Goal: Find specific page/section: Find specific page/section

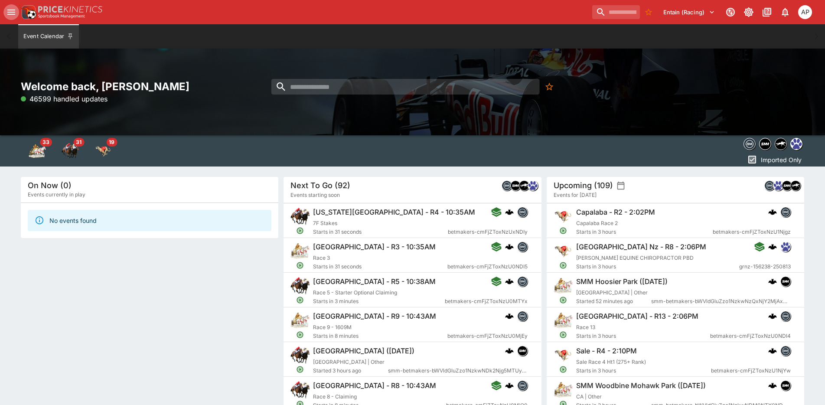
click at [10, 13] on icon "open drawer" at bounding box center [11, 12] width 10 height 10
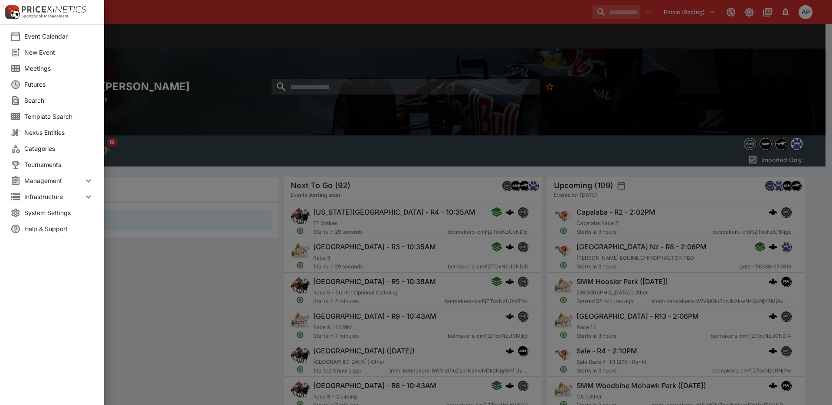
click at [36, 71] on span "Meetings" at bounding box center [58, 68] width 69 height 9
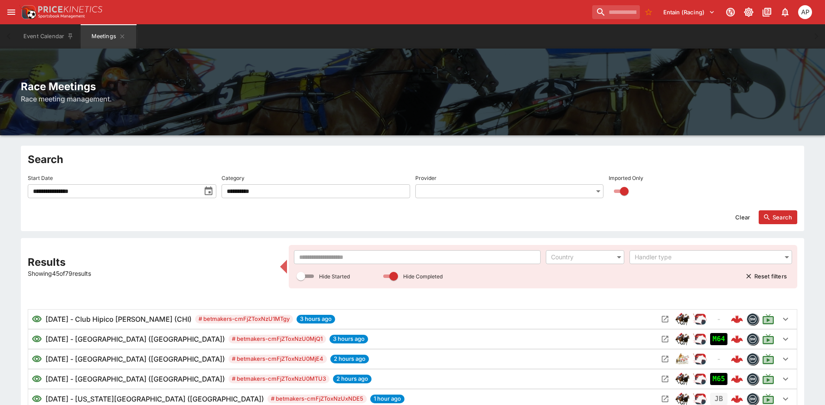
click at [313, 253] on input "text" at bounding box center [417, 257] width 246 height 14
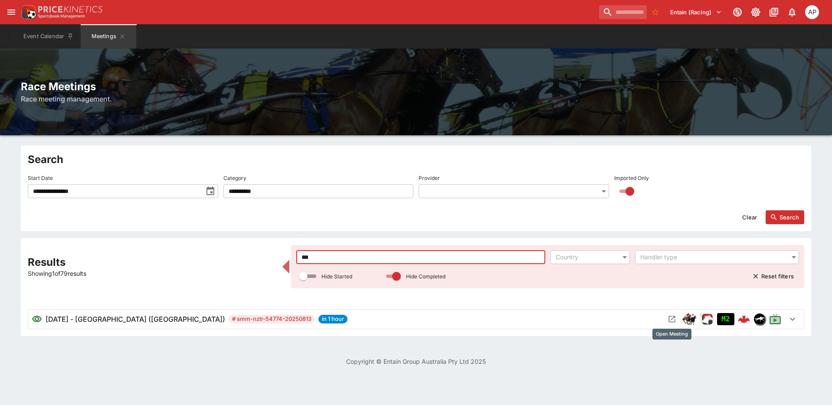
type input "***"
click at [674, 318] on icon "Open Meeting" at bounding box center [671, 319] width 9 height 9
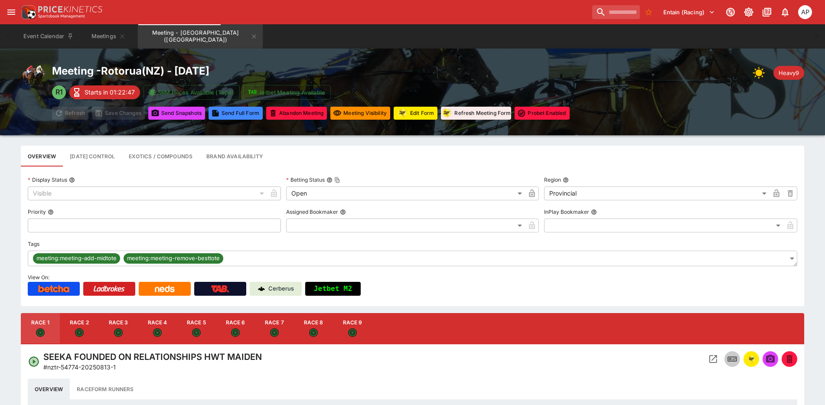
click at [668, 112] on div "Meeting - Rotorua ( [GEOGRAPHIC_DATA] ) - [DATE] R1 Starts in 01:22:47 SRM Pric…" at bounding box center [412, 91] width 783 height 55
click at [713, 360] on icon "Open Event" at bounding box center [713, 359] width 10 height 10
